Goal: Information Seeking & Learning: Learn about a topic

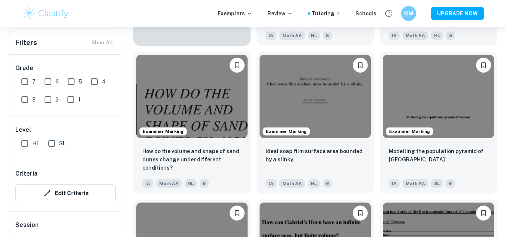
scroll to position [657, 0]
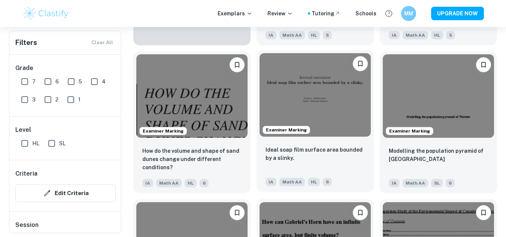
click at [333, 85] on img at bounding box center [315, 95] width 111 height 84
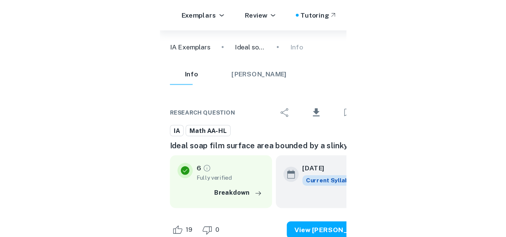
scroll to position [6283, 0]
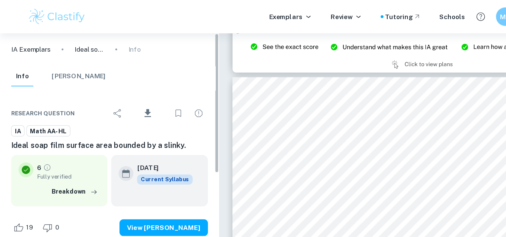
type input "15"
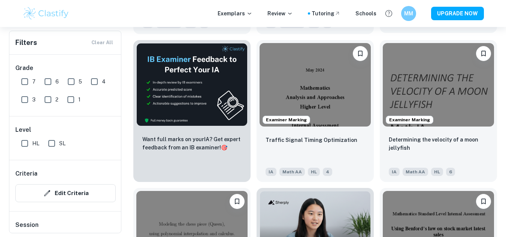
scroll to position [1113, 0]
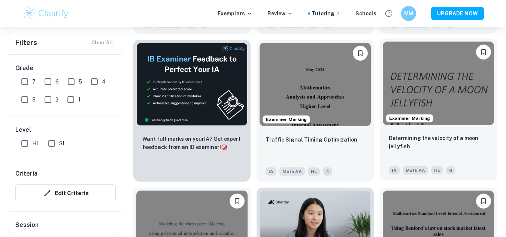
click at [421, 79] on img at bounding box center [438, 84] width 111 height 84
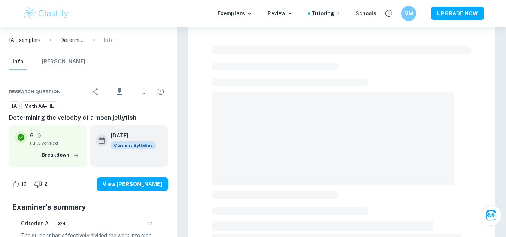
scroll to position [17, 0]
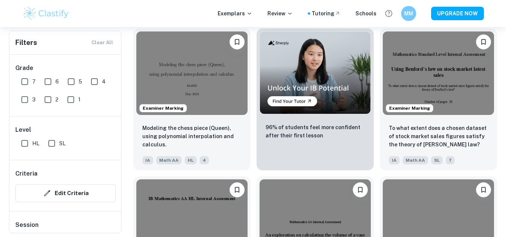
scroll to position [1272, 0]
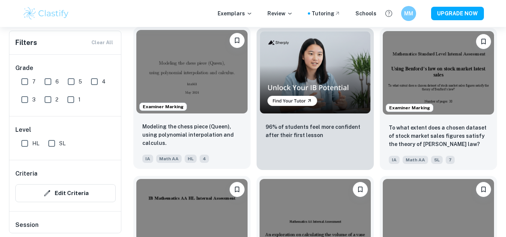
click at [184, 61] on img at bounding box center [191, 72] width 111 height 84
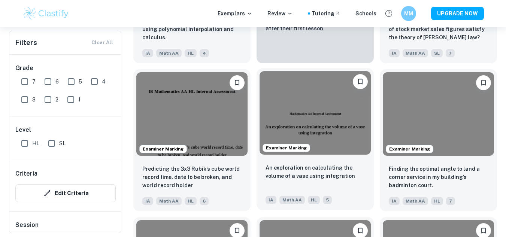
scroll to position [1380, 0]
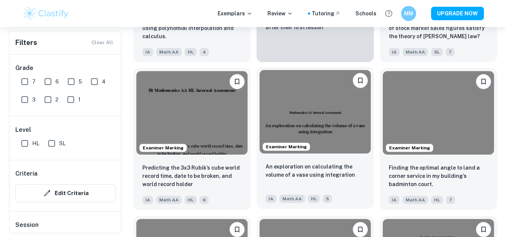
click at [326, 124] on img at bounding box center [315, 112] width 111 height 84
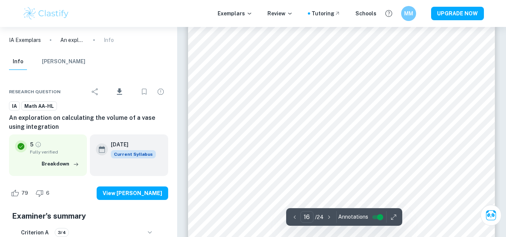
scroll to position [6881, 0]
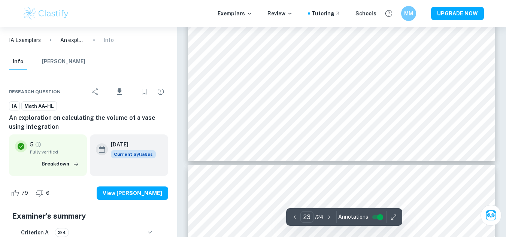
type input "24"
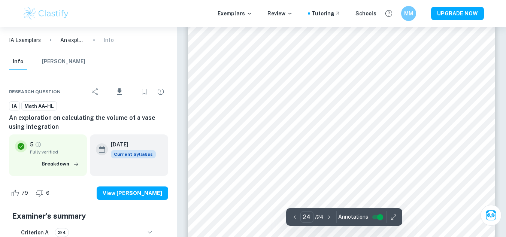
scroll to position [10560, 0]
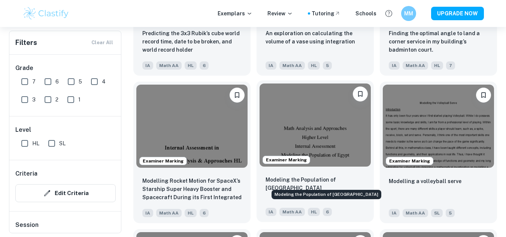
scroll to position [1561, 0]
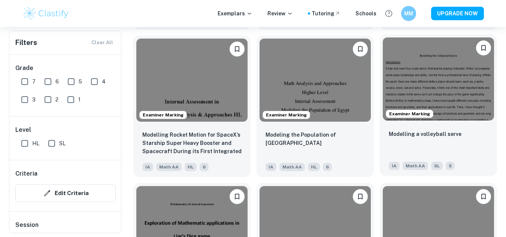
click at [457, 78] on img at bounding box center [438, 79] width 111 height 84
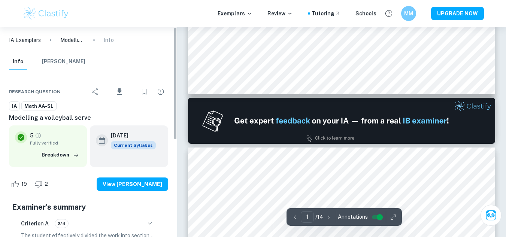
type input "2"
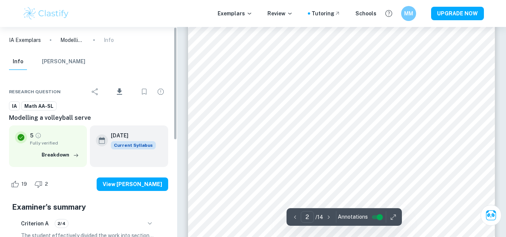
scroll to position [629, 0]
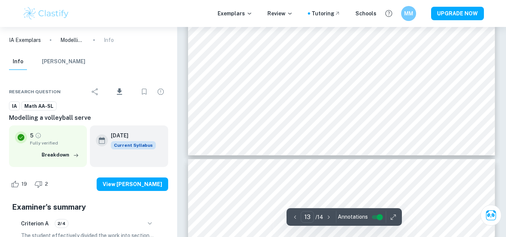
type input "14"
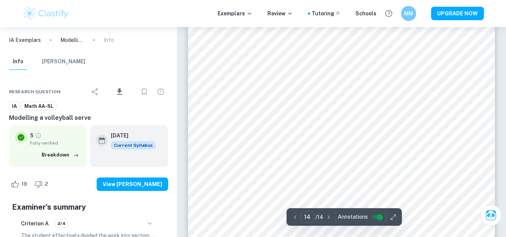
scroll to position [5956, 0]
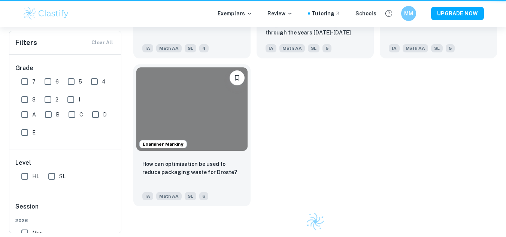
scroll to position [1561, 0]
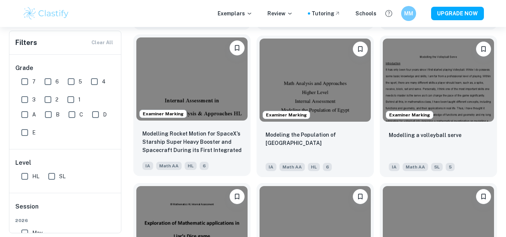
click at [172, 74] on img at bounding box center [191, 79] width 111 height 84
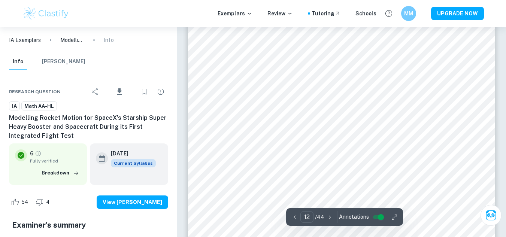
scroll to position [5128, 0]
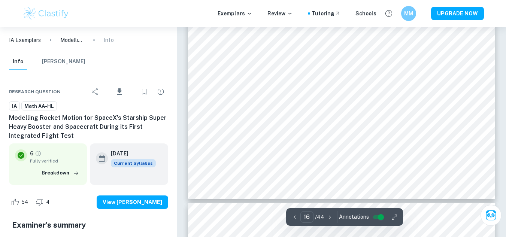
type input "17"
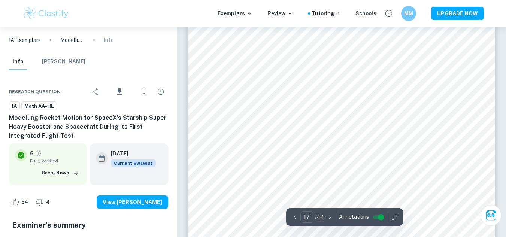
scroll to position [7414, 0]
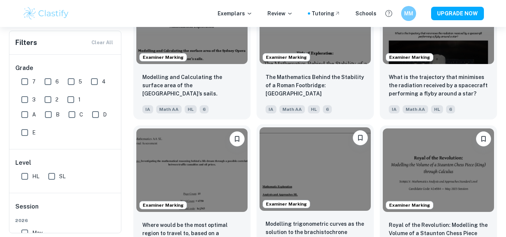
scroll to position [3298, 0]
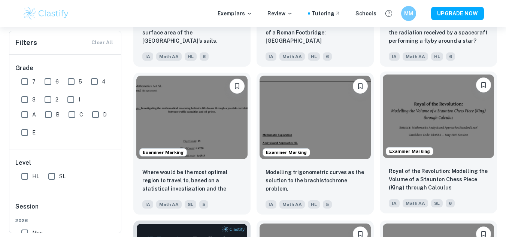
click at [441, 118] on img at bounding box center [438, 117] width 111 height 84
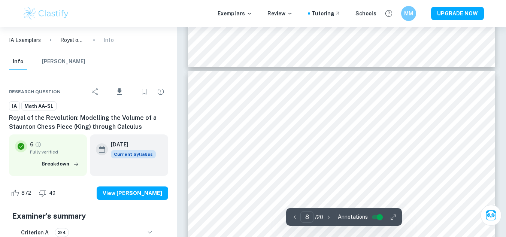
scroll to position [2843, 0]
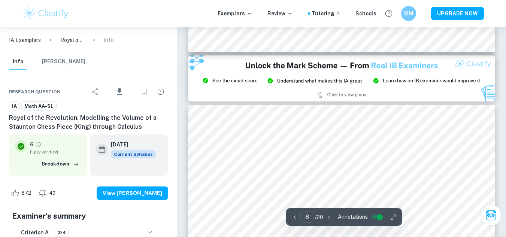
type input "9"
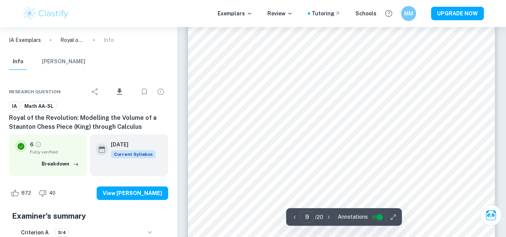
scroll to position [3479, 0]
